Goal: Check status: Check status

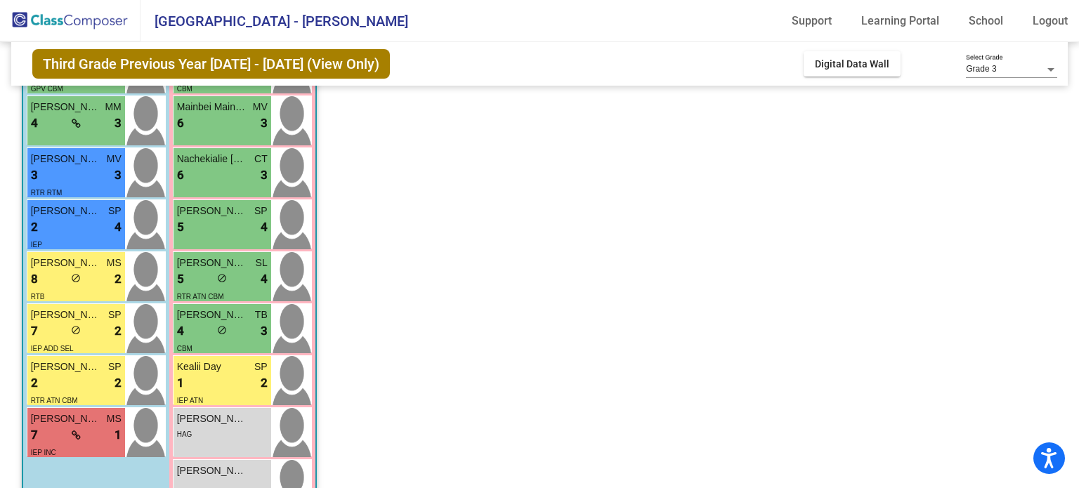
scroll to position [354, 0]
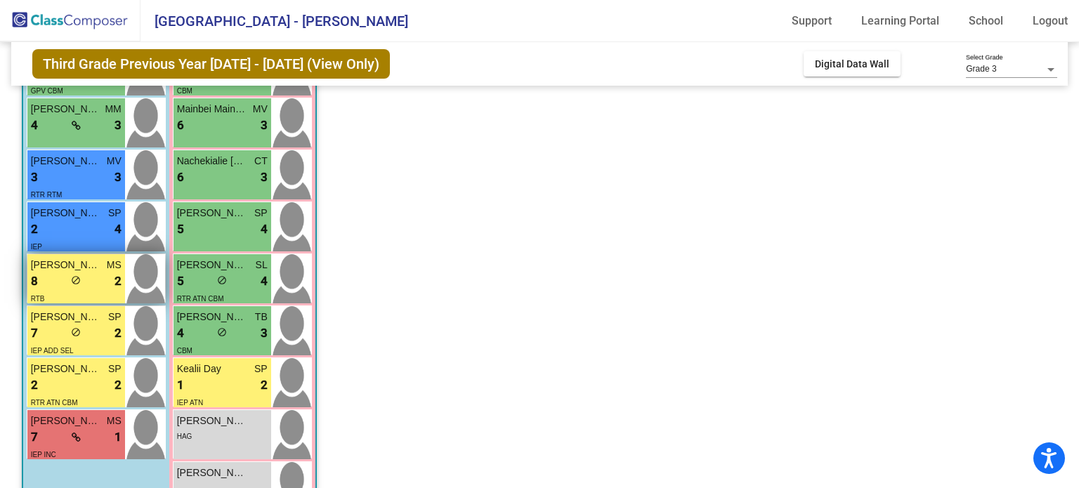
click at [84, 289] on div "8 lock do_not_disturb_alt 2" at bounding box center [76, 282] width 91 height 18
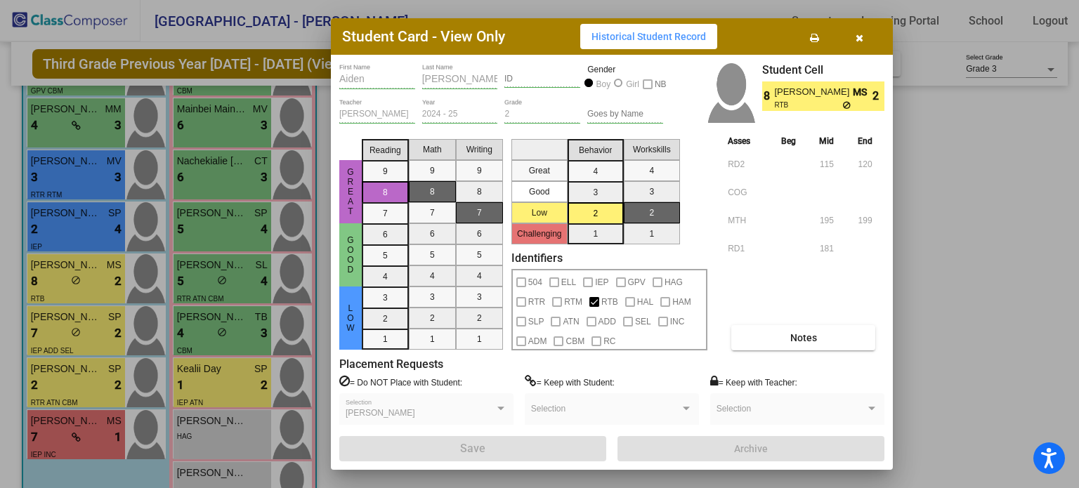
click at [750, 341] on button "Notes" at bounding box center [803, 337] width 144 height 25
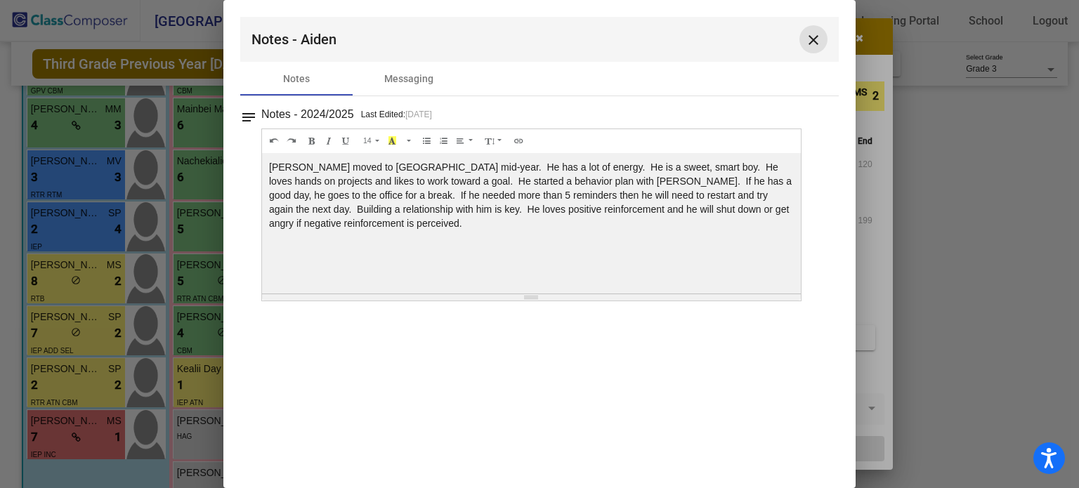
click at [814, 44] on mat-icon "close" at bounding box center [813, 40] width 17 height 17
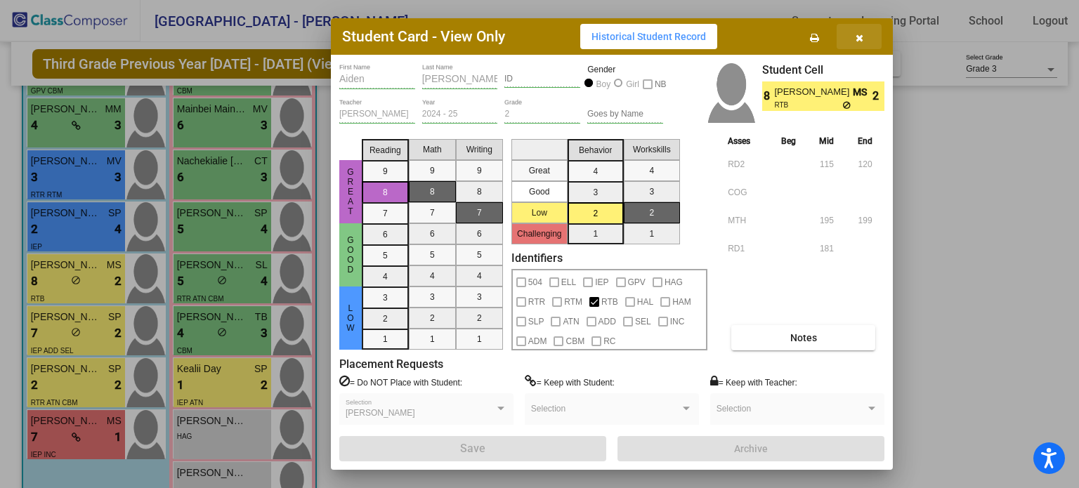
click at [865, 42] on button "button" at bounding box center [859, 36] width 45 height 25
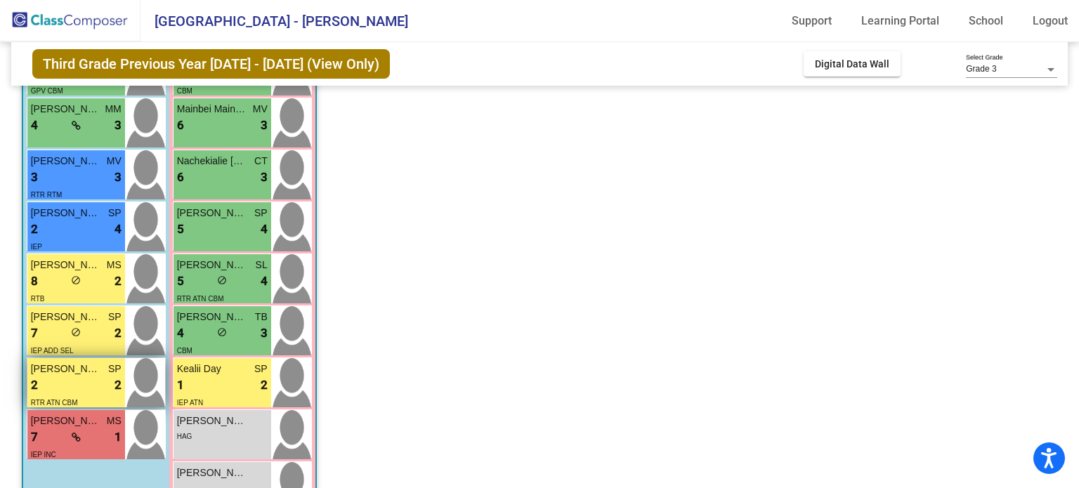
click at [82, 369] on span "[PERSON_NAME]" at bounding box center [66, 369] width 70 height 15
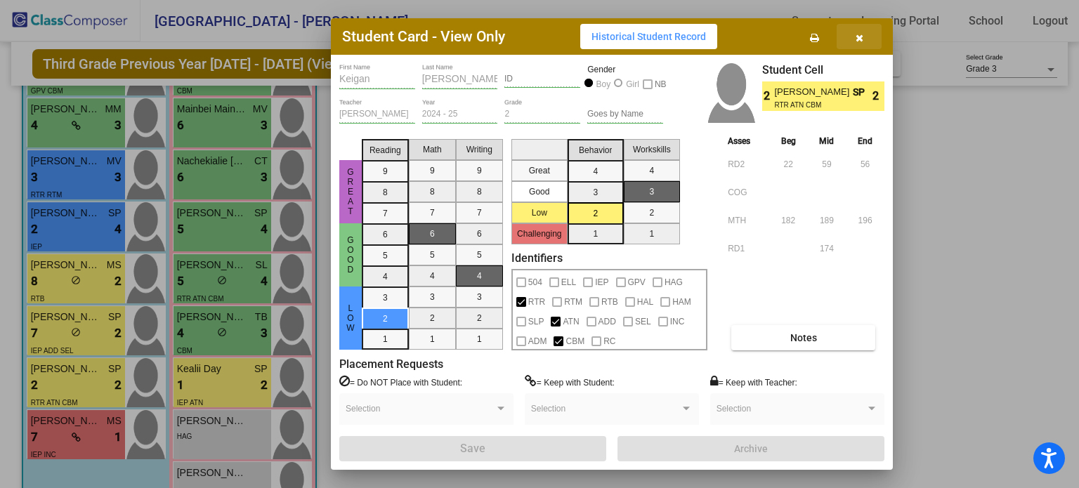
click at [859, 39] on icon "button" at bounding box center [860, 38] width 8 height 10
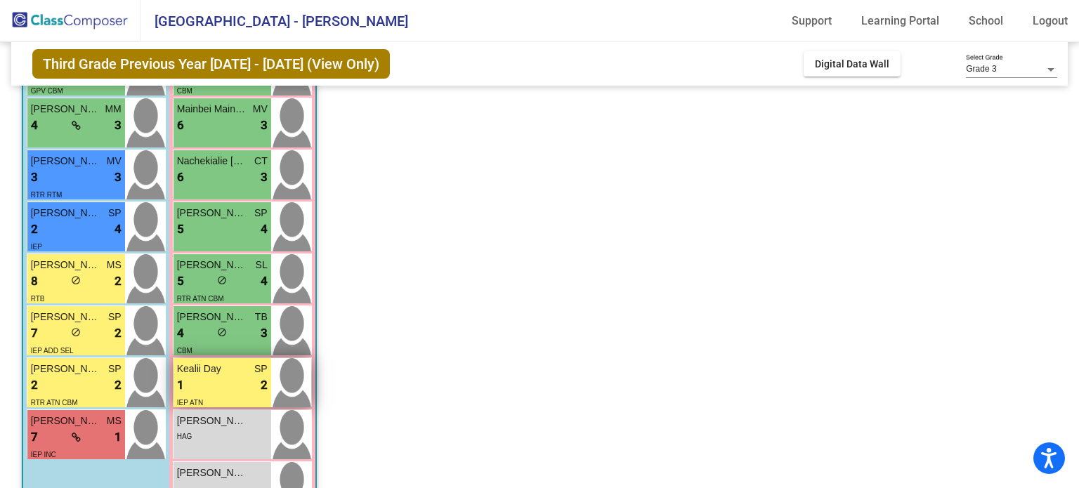
click at [282, 375] on img at bounding box center [291, 382] width 40 height 49
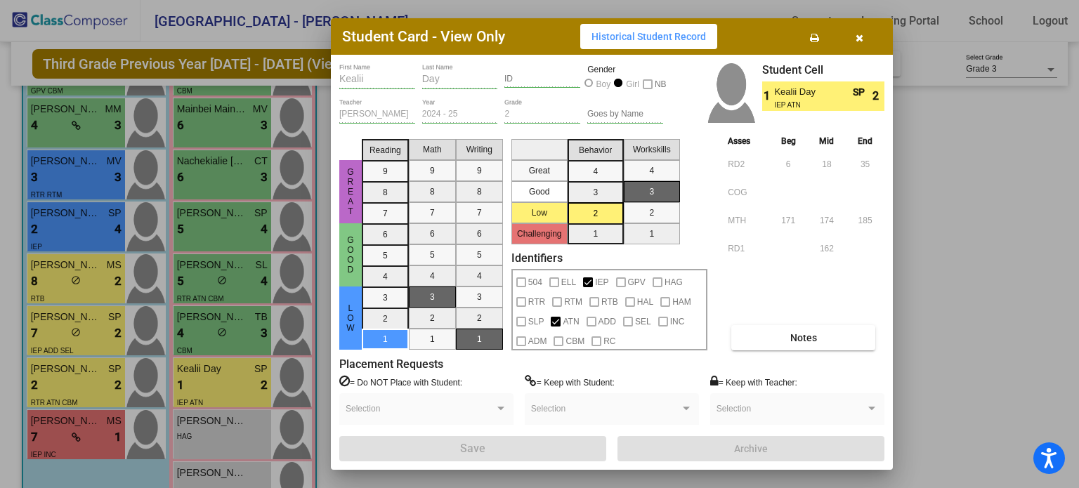
click at [858, 46] on button "button" at bounding box center [859, 36] width 45 height 25
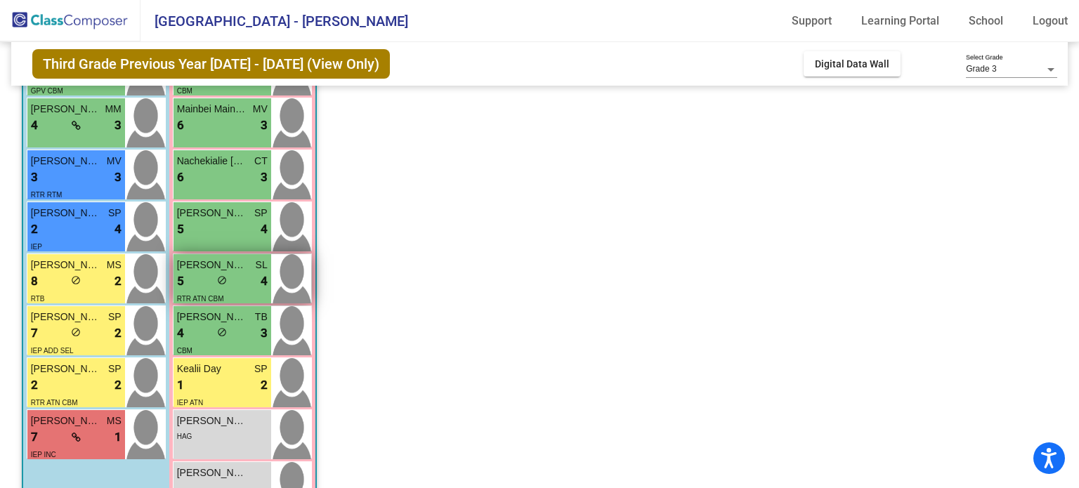
click at [285, 279] on img at bounding box center [291, 278] width 40 height 49
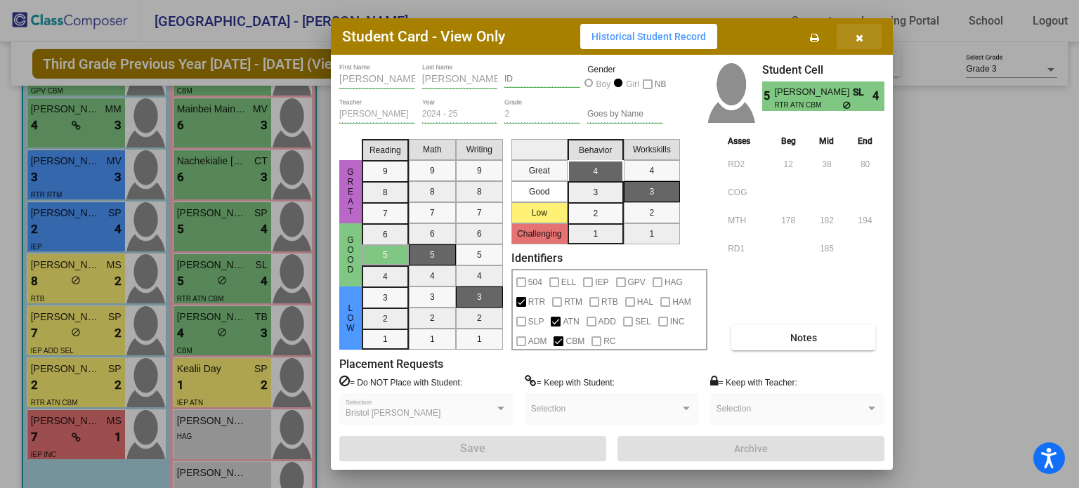
click at [862, 33] on icon "button" at bounding box center [860, 38] width 8 height 10
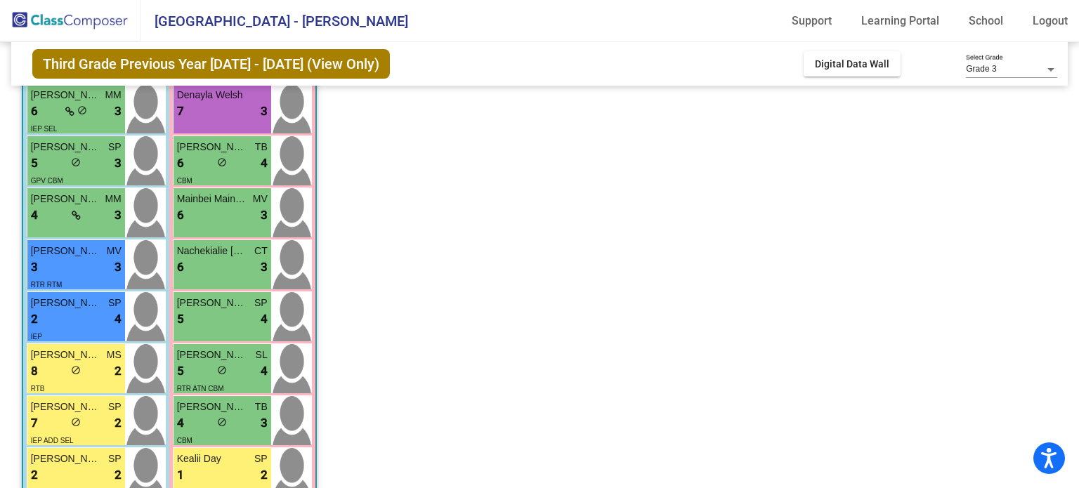
scroll to position [266, 0]
